Goal: Information Seeking & Learning: Learn about a topic

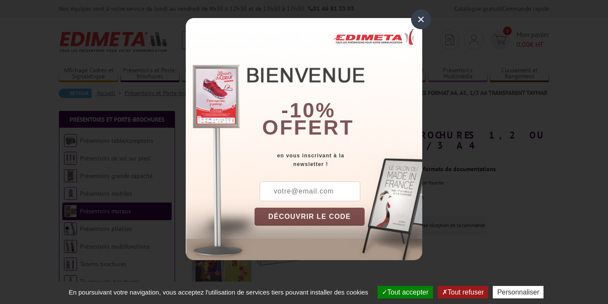
click at [419, 20] on div "×" at bounding box center [421, 19] width 20 height 20
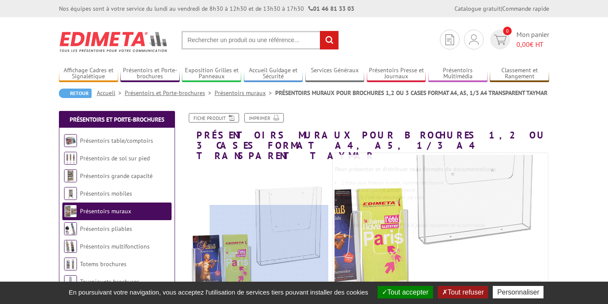
scroll to position [2, 0]
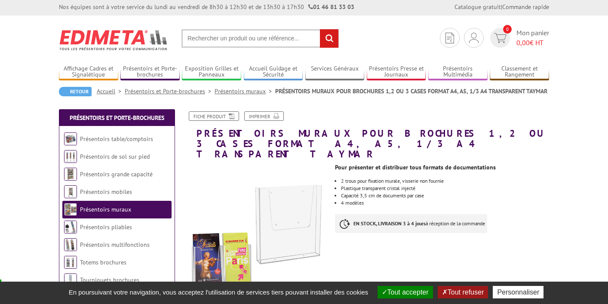
click at [105, 212] on link "Présentoirs muraux" at bounding box center [105, 209] width 51 height 8
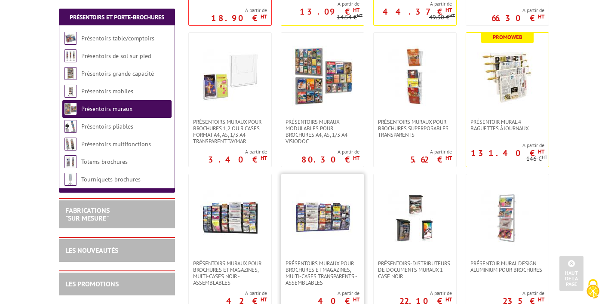
scroll to position [309, 0]
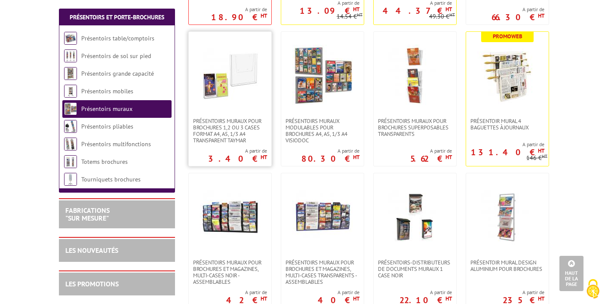
click at [243, 111] on link at bounding box center [230, 75] width 82 height 86
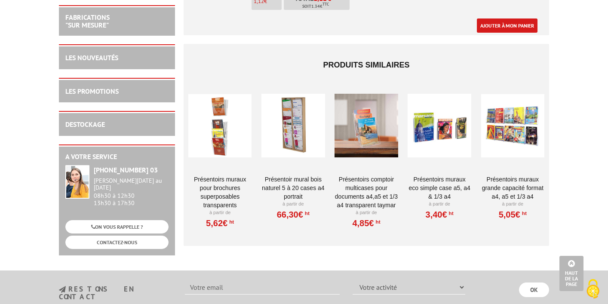
scroll to position [1412, 0]
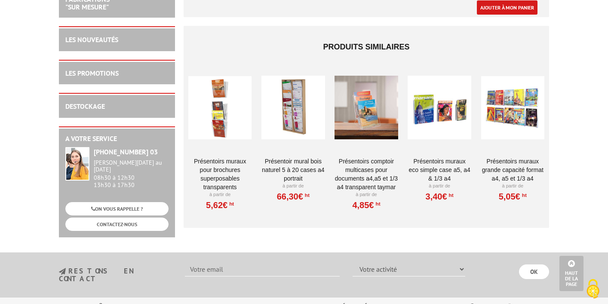
click at [226, 121] on div at bounding box center [219, 107] width 63 height 86
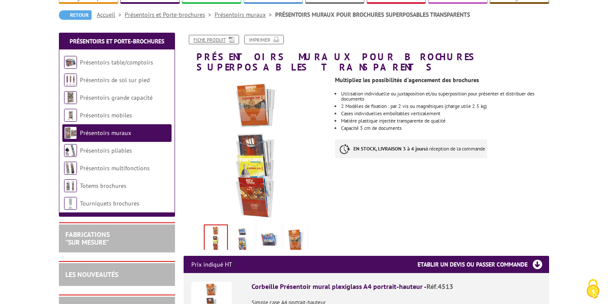
scroll to position [84, 0]
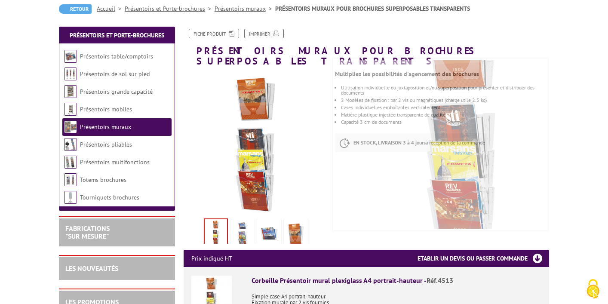
click at [243, 226] on img at bounding box center [242, 233] width 21 height 27
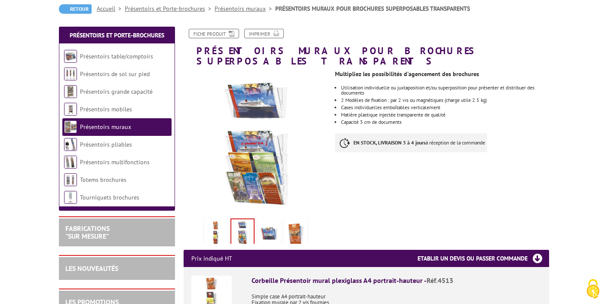
click at [279, 222] on img at bounding box center [269, 233] width 21 height 27
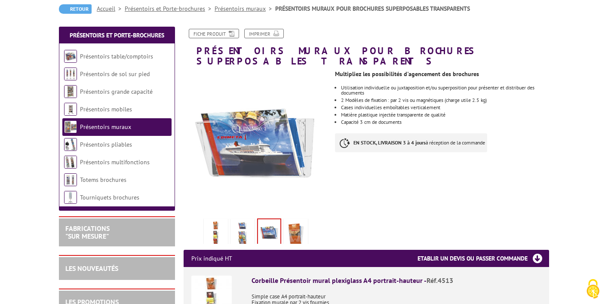
click at [289, 222] on img at bounding box center [295, 233] width 21 height 27
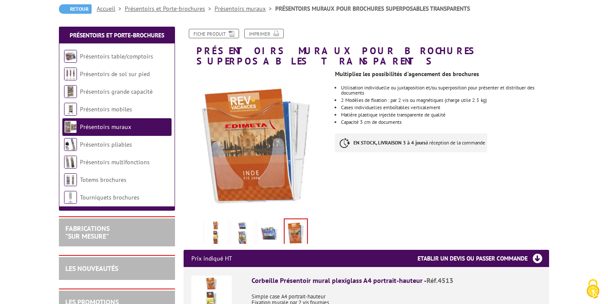
click at [212, 220] on img at bounding box center [215, 233] width 21 height 27
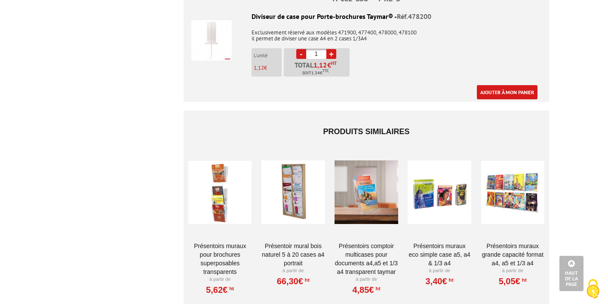
scroll to position [1327, 0]
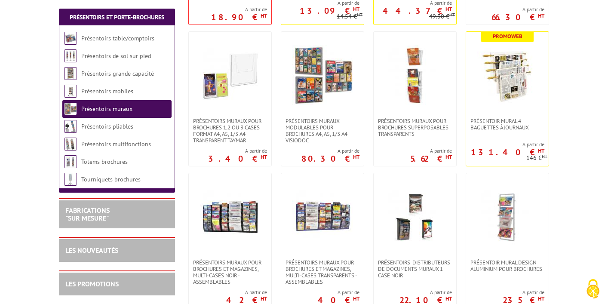
scroll to position [309, 0]
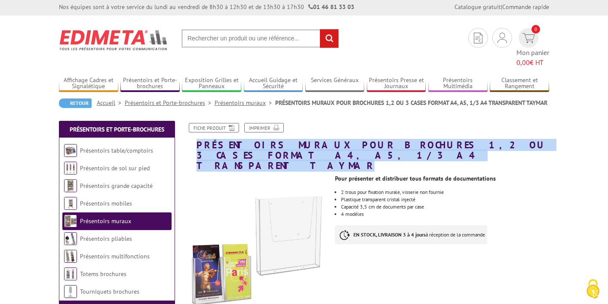
drag, startPoint x: 197, startPoint y: 133, endPoint x: 357, endPoint y: 144, distance: 160.2
click at [357, 144] on h1 "PRÉSENTOIRS MURAUX POUR BROCHURES 1,2 OU 3 CASES FORMAT A4, A5, 1/3 A4 TRANSPAR…" at bounding box center [366, 147] width 378 height 48
copy h1 "PRÉSENTOIRS MURAUX POUR BROCHURES 1,2 OU 3 CASES FORMAT A4, A5, 1/3 A4 TRANSPAR…"
